Goal: Task Accomplishment & Management: Complete application form

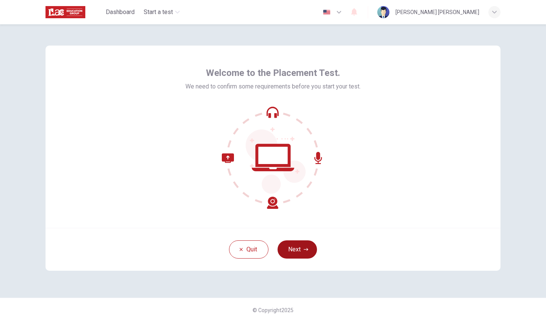
click at [301, 249] on button "Next" at bounding box center [297, 249] width 39 height 18
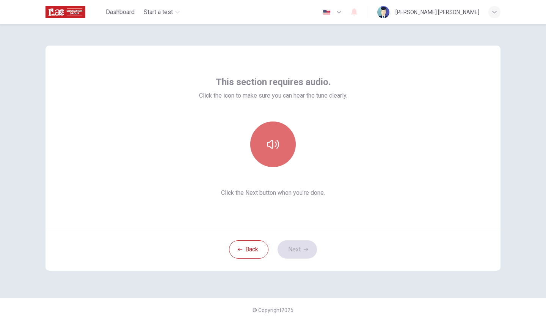
click at [278, 159] on button "button" at bounding box center [273, 144] width 46 height 46
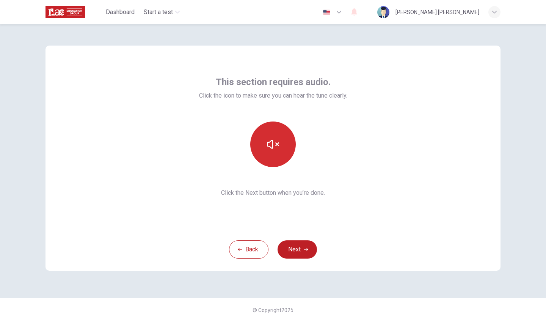
click at [278, 159] on button "button" at bounding box center [273, 144] width 46 height 46
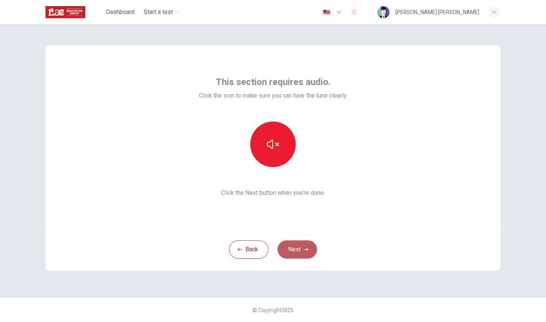
click at [293, 254] on button "Next" at bounding box center [297, 249] width 39 height 18
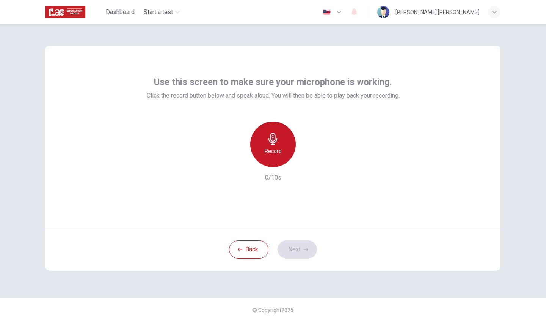
click at [272, 153] on h6 "Record" at bounding box center [273, 150] width 17 height 9
click at [272, 153] on h6 "Stop" at bounding box center [273, 150] width 11 height 9
click at [272, 153] on h6 "Record" at bounding box center [273, 150] width 17 height 9
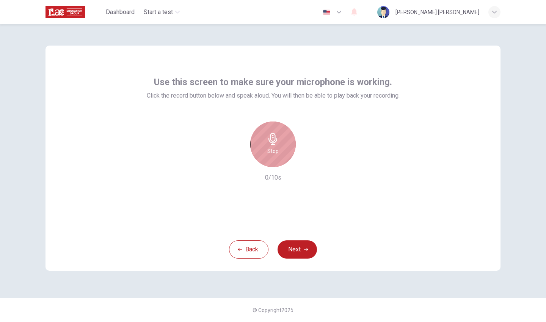
click at [272, 153] on h6 "Stop" at bounding box center [273, 150] width 11 height 9
click at [312, 163] on div "button" at bounding box center [308, 161] width 12 height 12
click at [263, 138] on div "Record" at bounding box center [273, 144] width 46 height 46
click at [263, 138] on div "Stop" at bounding box center [273, 144] width 46 height 46
drag, startPoint x: 309, startPoint y: 165, endPoint x: 324, endPoint y: 166, distance: 15.6
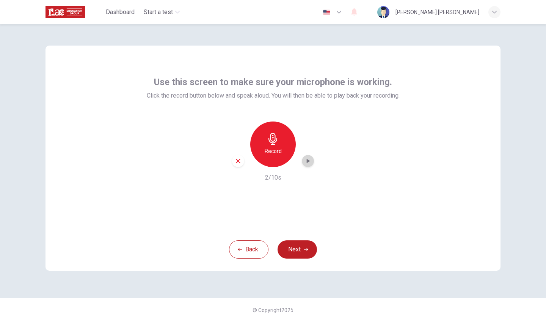
click at [310, 165] on div "button" at bounding box center [308, 161] width 12 height 12
click at [297, 252] on button "Next" at bounding box center [297, 249] width 39 height 18
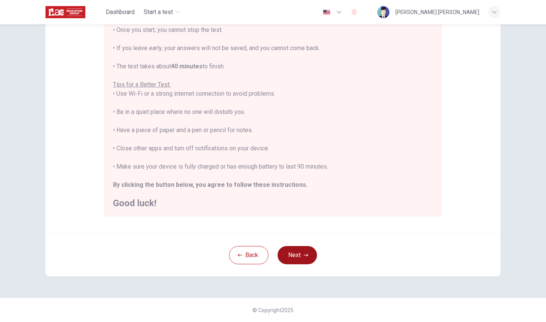
click at [301, 249] on button "Next" at bounding box center [297, 255] width 39 height 18
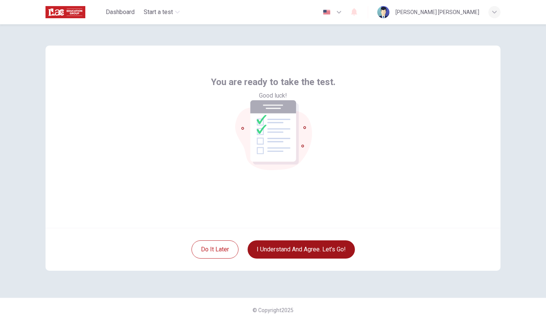
click at [298, 248] on button "I understand and agree. Let’s go!" at bounding box center [301, 249] width 107 height 18
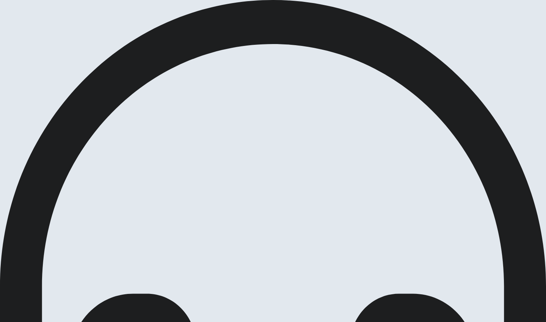
type input "1"
drag, startPoint x: 419, startPoint y: 30, endPoint x: 473, endPoint y: 44, distance: 55.7
click at [474, 44] on body "This site uses cookies, as explained in our Privacy Policy . If you agree to th…" at bounding box center [273, 161] width 546 height 322
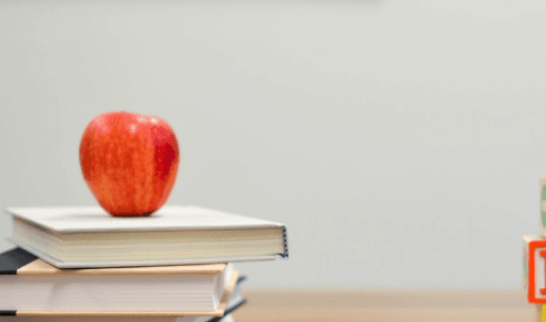
scroll to position [158, 0]
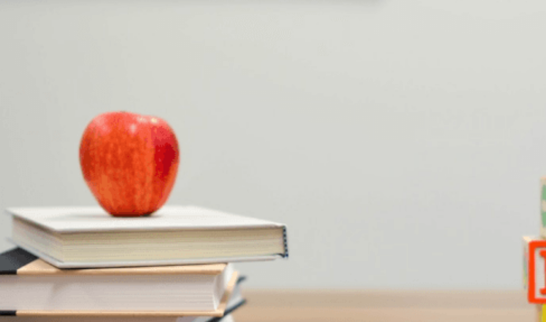
scroll to position [708, 0]
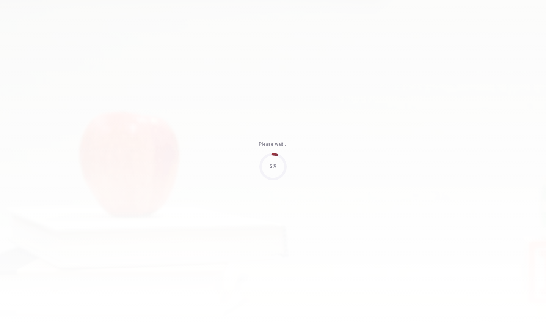
type input "66"
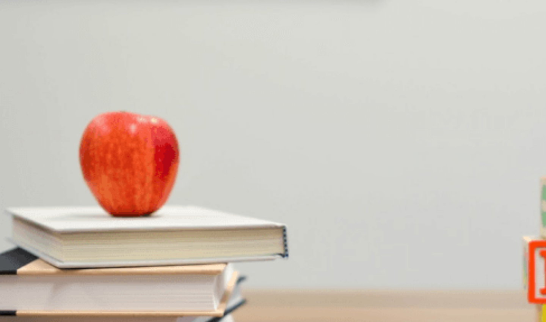
scroll to position [170, 0]
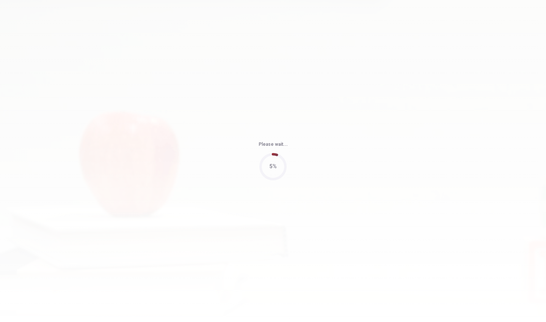
type input "63"
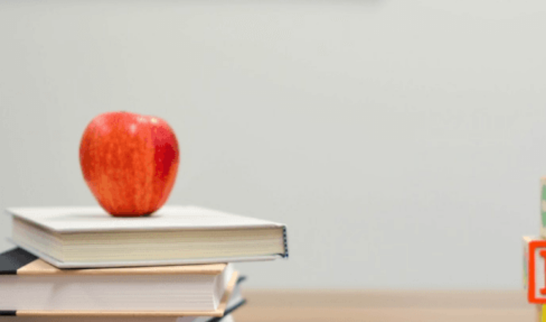
scroll to position [708, 0]
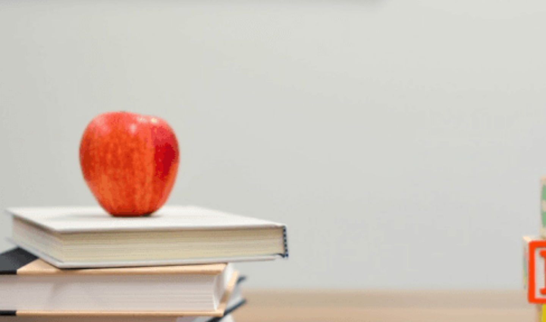
scroll to position [708, 0]
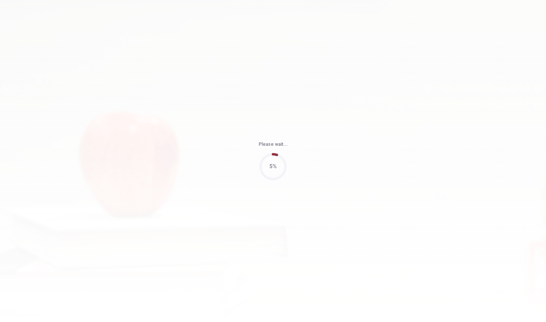
type input "75"
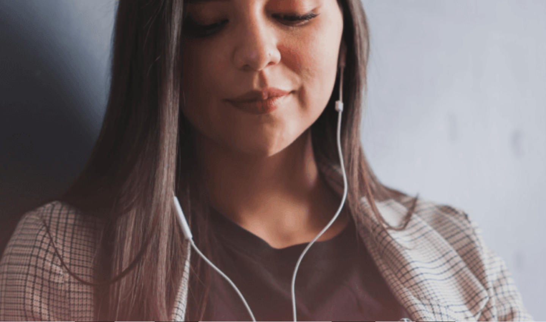
scroll to position [0, 0]
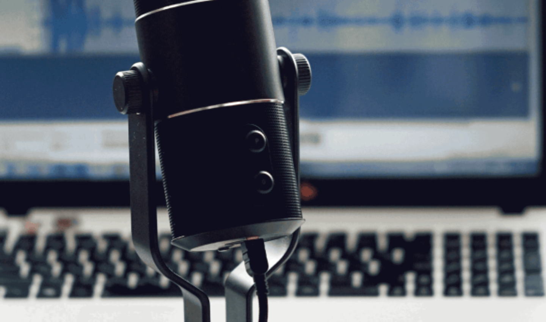
scroll to position [79, 0]
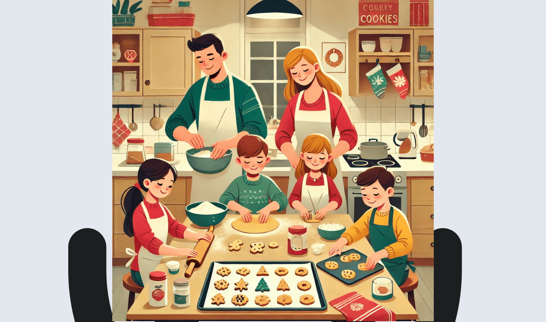
scroll to position [0, 0]
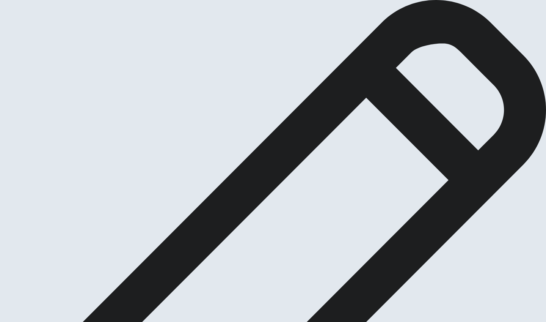
type textarea "M"
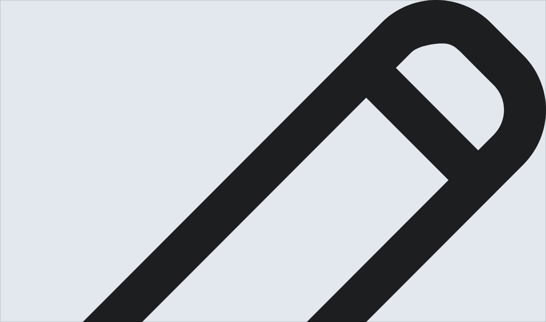
type textarea "Hello, im gonna tell you about my opinion about math. So I like math because it…"
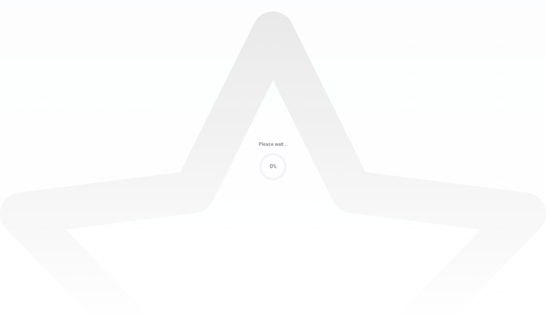
scroll to position [0, 0]
